Goal: Task Accomplishment & Management: Complete application form

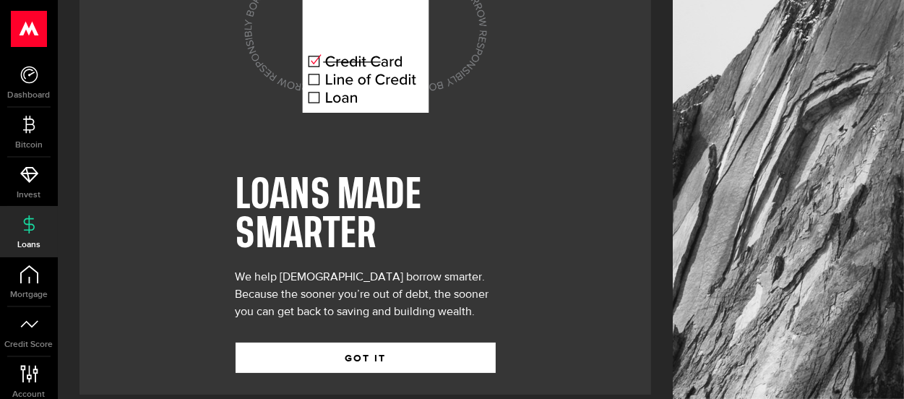
scroll to position [124, 0]
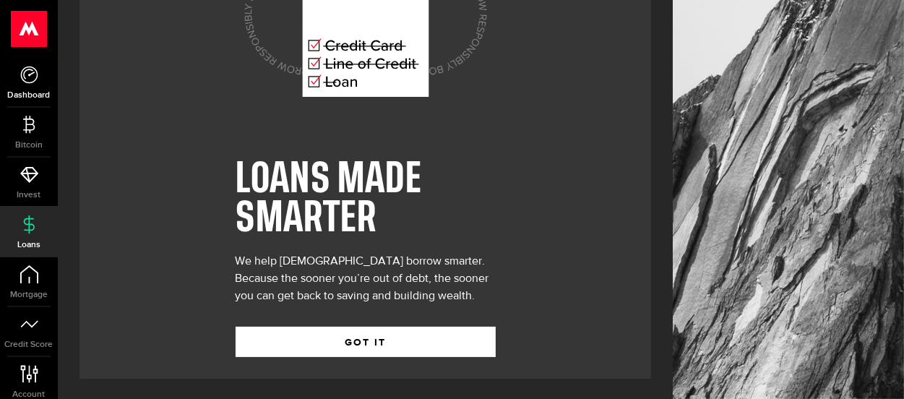
click at [32, 85] on link "Dashboard" at bounding box center [29, 82] width 58 height 49
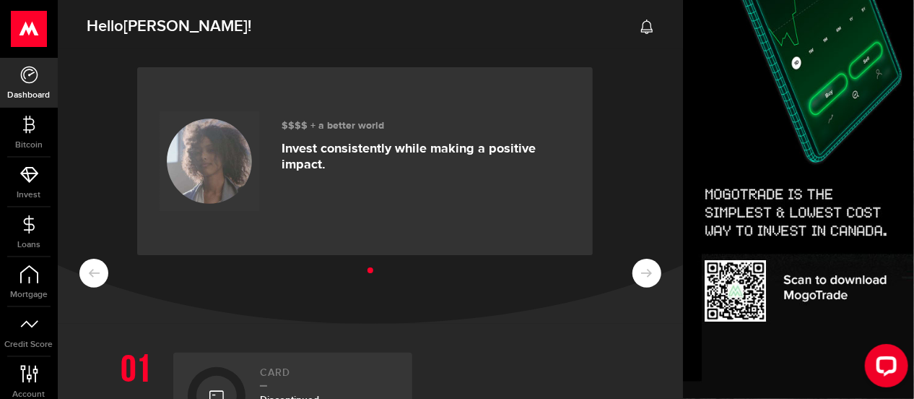
click at [640, 25] on icon at bounding box center [647, 27] width 14 height 14
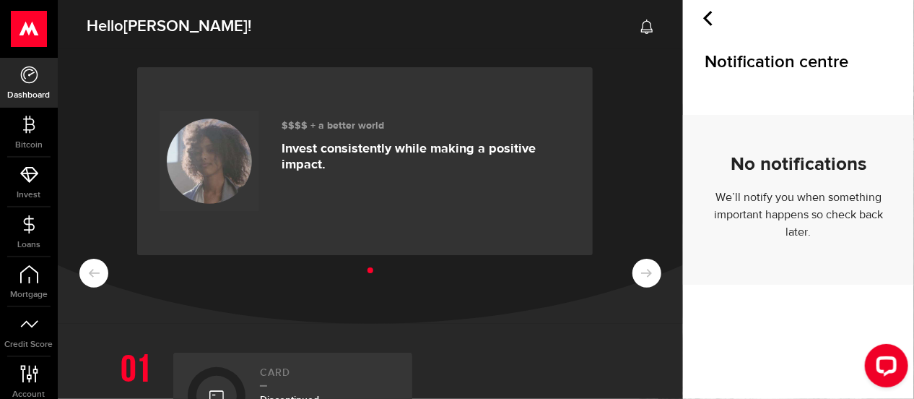
click at [709, 17] on icon at bounding box center [708, 18] width 15 height 15
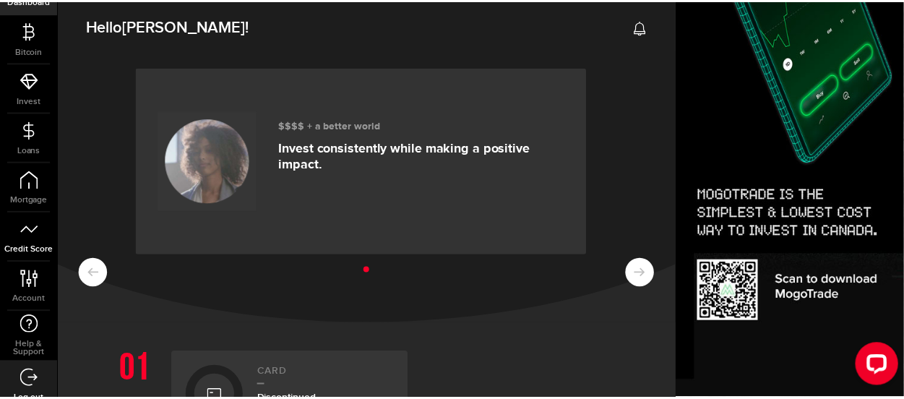
scroll to position [107, 0]
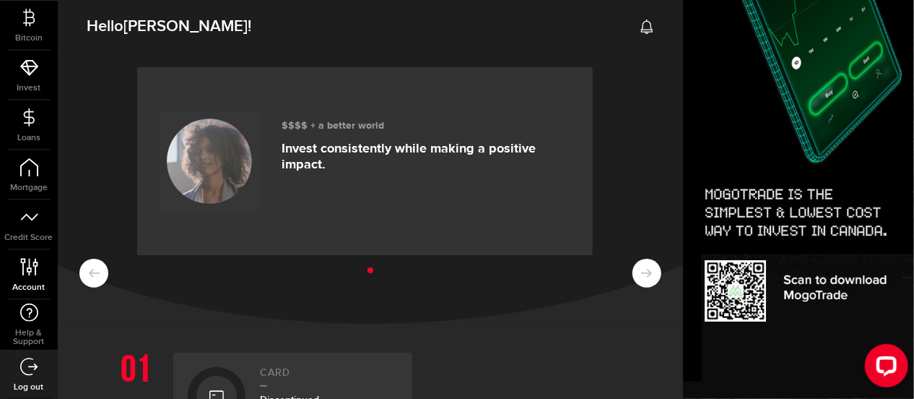
click at [22, 268] on icon at bounding box center [30, 267] width 20 height 18
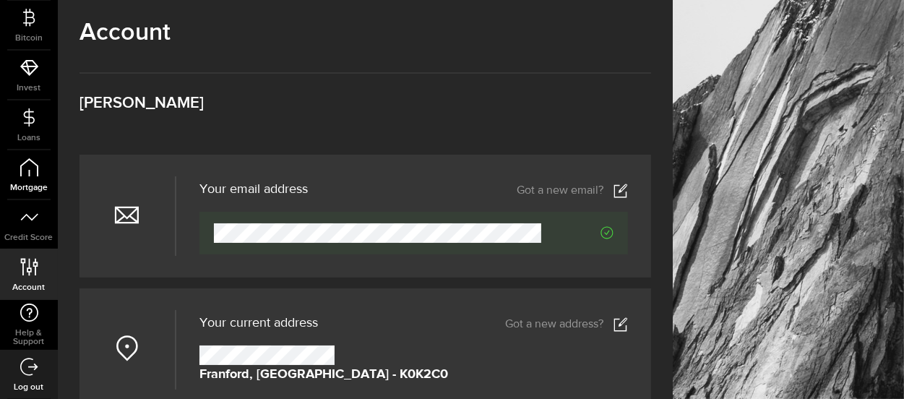
click at [24, 178] on link "Mortgage" at bounding box center [29, 174] width 58 height 49
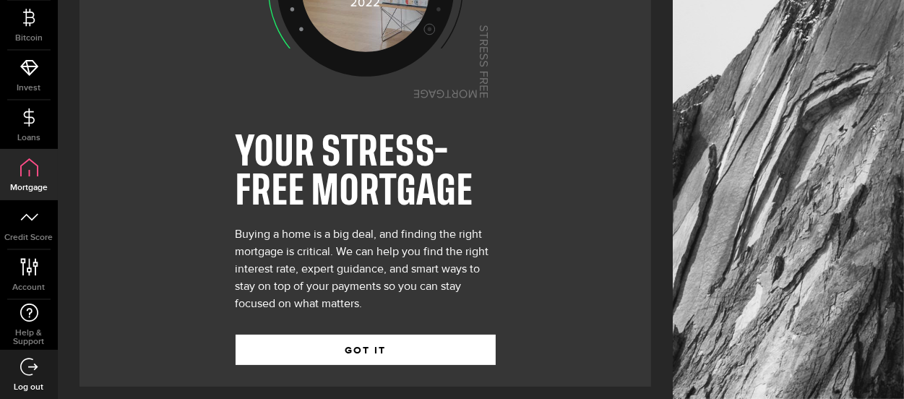
scroll to position [158, 0]
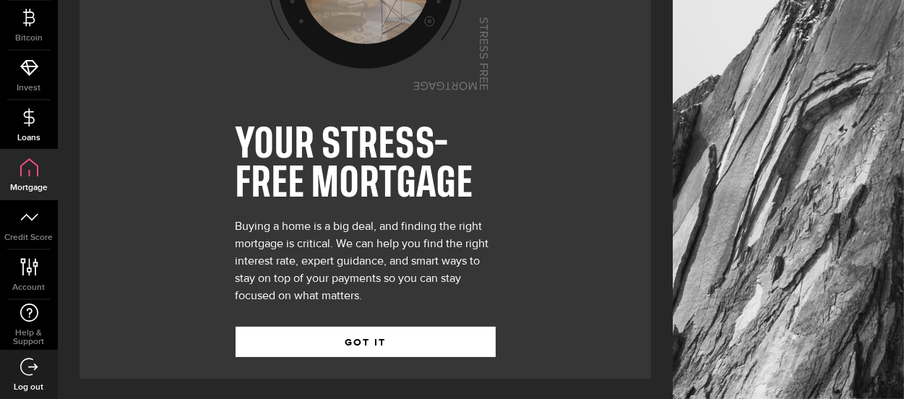
click at [27, 113] on icon at bounding box center [29, 117] width 18 height 18
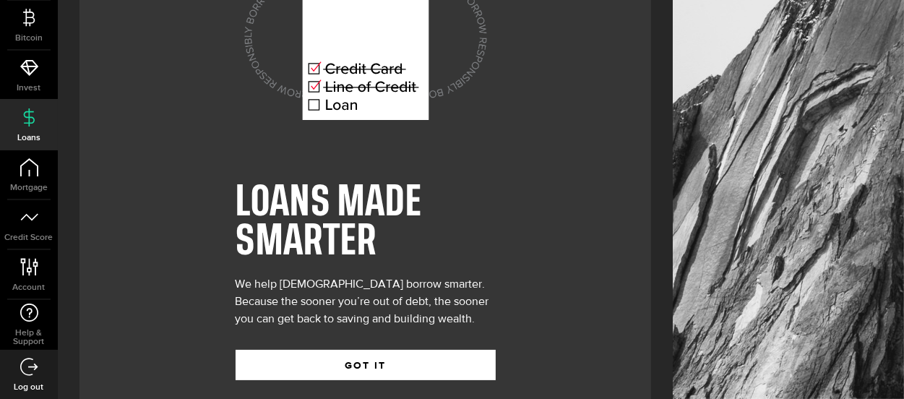
scroll to position [124, 0]
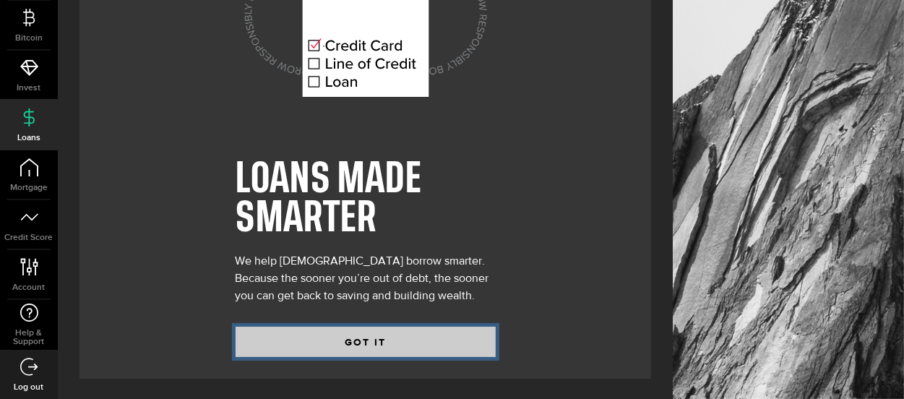
click at [342, 337] on button "GOT IT" at bounding box center [365, 341] width 260 height 30
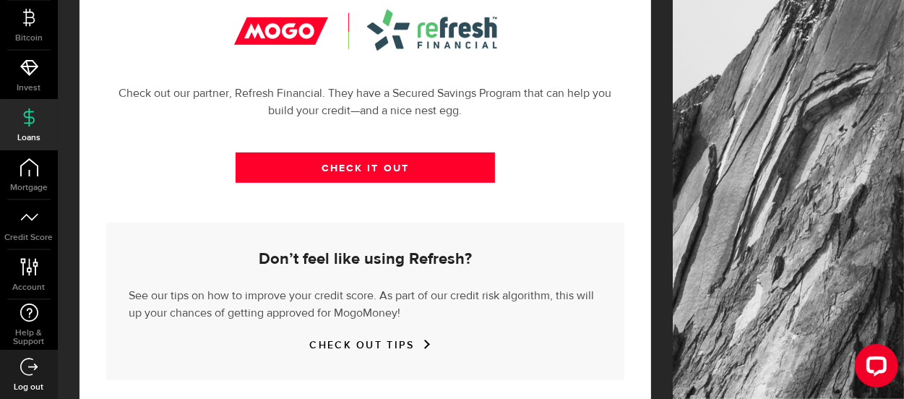
scroll to position [601, 0]
